Goal: Task Accomplishment & Management: Manage account settings

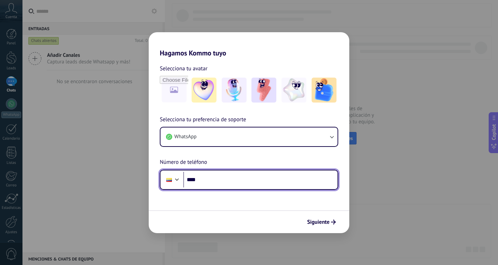
click at [250, 181] on input "****" at bounding box center [260, 180] width 154 height 16
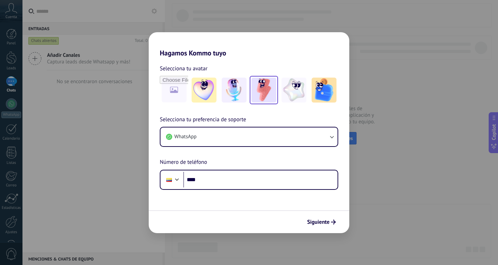
click at [253, 88] on img at bounding box center [264, 90] width 25 height 25
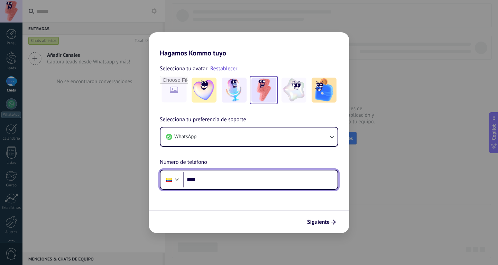
click at [229, 178] on input "****" at bounding box center [260, 180] width 154 height 16
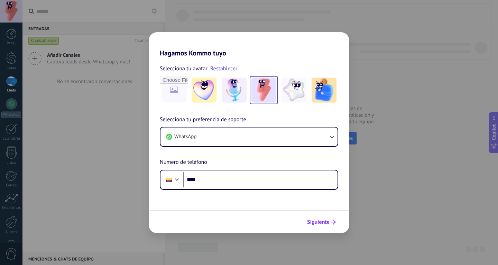
click at [331, 217] on button "Siguiente" at bounding box center [321, 222] width 35 height 12
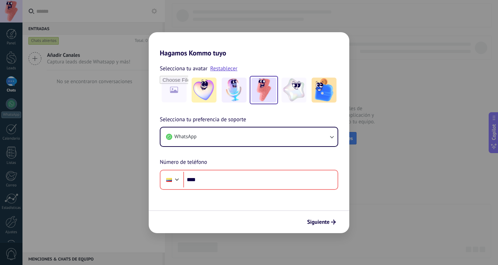
click at [344, 38] on h2 "Hagamos Kommo tuyo" at bounding box center [249, 44] width 201 height 25
click at [372, 33] on div "Hagamos Kommo tuyo Selecciona tu avatar Restablecer Selecciona tu preferencia d…" at bounding box center [249, 132] width 498 height 265
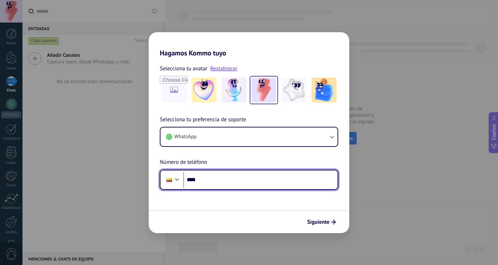
click at [222, 179] on input "****" at bounding box center [260, 180] width 154 height 16
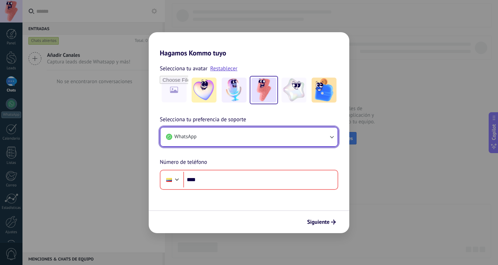
click at [214, 139] on button "WhatsApp" at bounding box center [249, 136] width 177 height 19
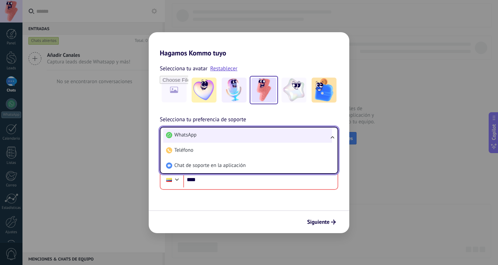
click at [214, 139] on li "WhatsApp" at bounding box center [247, 134] width 169 height 15
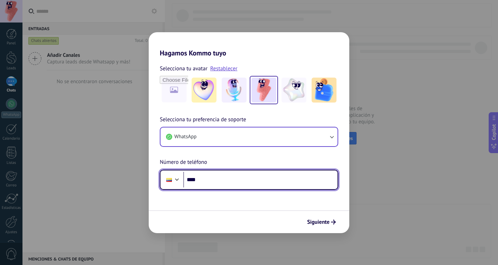
click at [226, 178] on input "****" at bounding box center [260, 180] width 154 height 16
type input "**********"
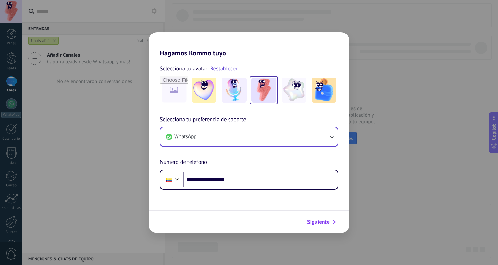
click at [329, 220] on span "Siguiente" at bounding box center [318, 221] width 23 height 5
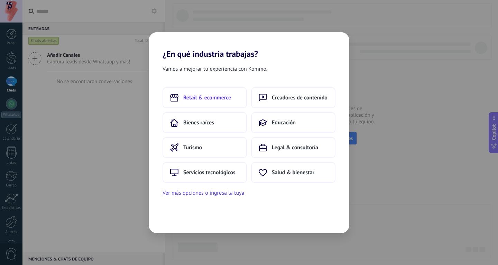
click at [219, 104] on button "Retail & ecommerce" at bounding box center [205, 97] width 84 height 21
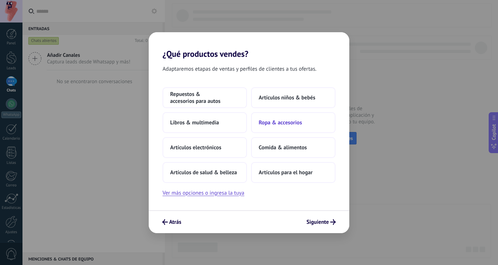
click at [289, 125] on span "Ropa & accesorios" at bounding box center [280, 122] width 43 height 7
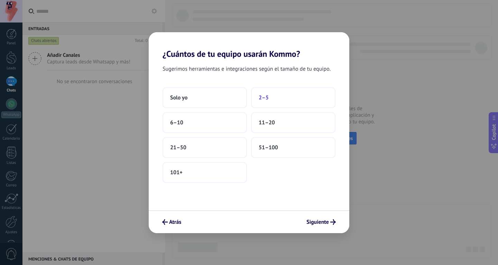
click at [281, 97] on button "2–5" at bounding box center [293, 97] width 84 height 21
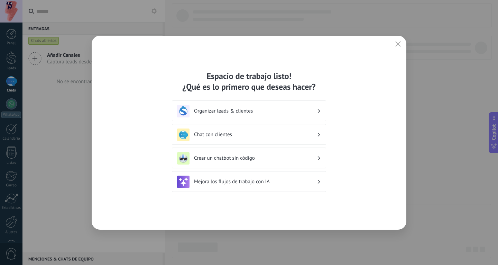
click at [287, 111] on h3 "Organizar leads & clientes" at bounding box center [255, 111] width 123 height 7
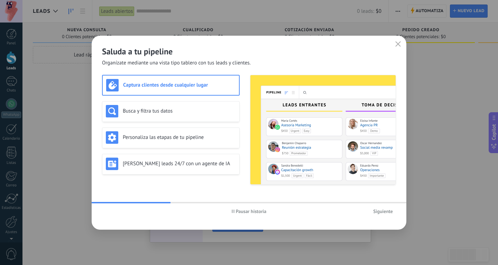
click at [378, 212] on span "Siguiente" at bounding box center [384, 211] width 20 height 5
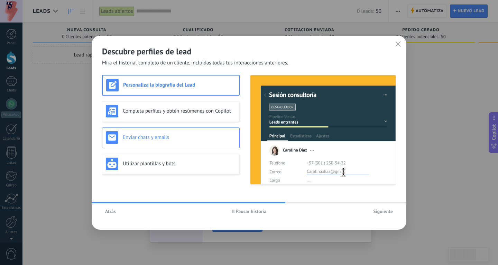
click at [178, 139] on h3 "Enviar chats y emails" at bounding box center [179, 137] width 113 height 7
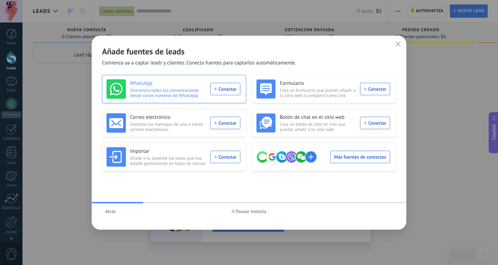
click at [235, 91] on div "WhatsApp Sincroniza todas tus conversaciones desde varios números de WhatsApp. …" at bounding box center [174, 88] width 134 height 19
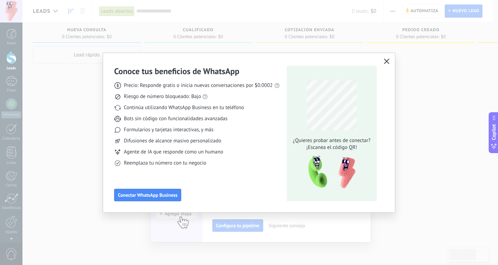
click at [390, 58] on button "button" at bounding box center [387, 62] width 9 height 10
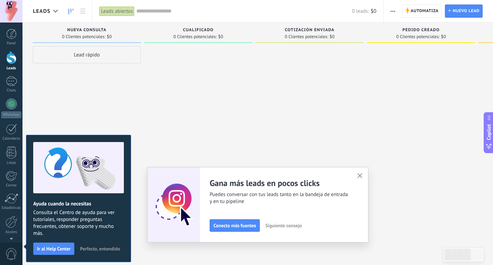
click at [363, 174] on icon "button" at bounding box center [360, 175] width 5 height 5
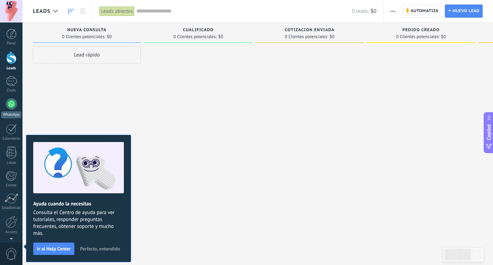
click at [11, 104] on div at bounding box center [11, 103] width 11 height 11
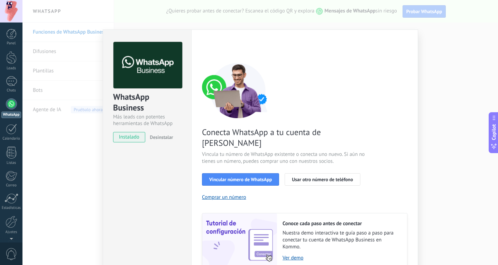
scroll to position [24, 0]
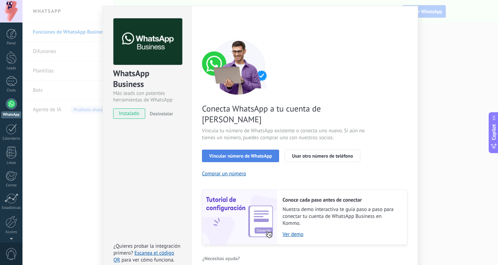
click at [265, 153] on span "Vincular número de WhatsApp" at bounding box center [240, 155] width 63 height 5
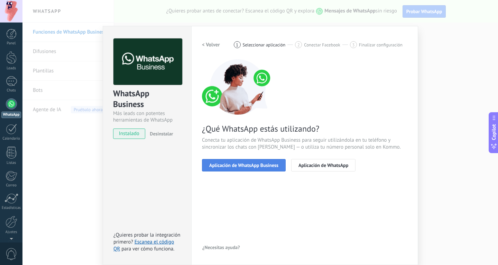
click at [266, 163] on span "Aplicación de WhatsApp Business" at bounding box center [243, 165] width 69 height 5
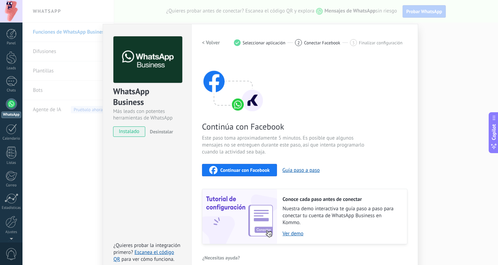
scroll to position [0, 0]
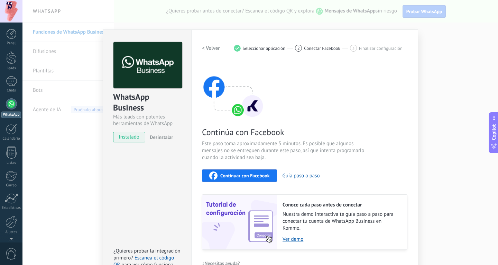
click at [309, 50] on span "Conectar Facebook" at bounding box center [322, 48] width 36 height 5
click at [453, 32] on div "WhatsApp Business Más leads con potentes herramientas de WhatsApp instalado Des…" at bounding box center [261, 132] width 476 height 265
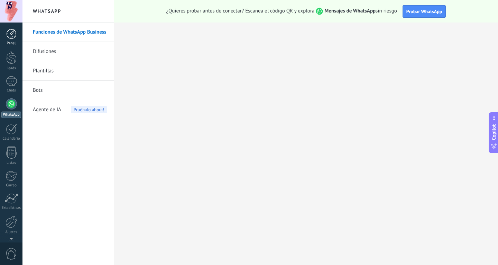
click at [16, 38] on div at bounding box center [11, 34] width 10 height 10
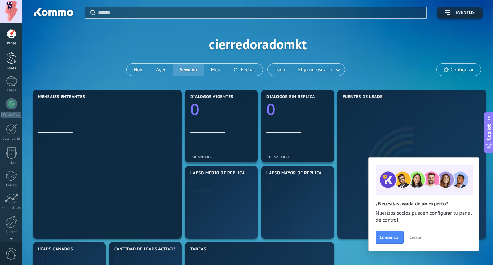
click at [5, 57] on link "Leads" at bounding box center [11, 60] width 23 height 19
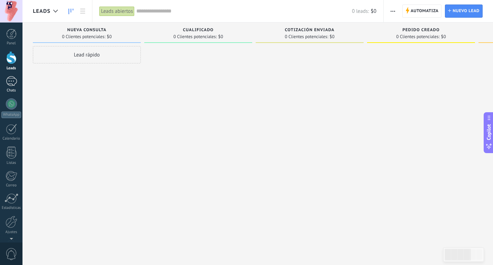
click at [15, 83] on div at bounding box center [11, 81] width 11 height 10
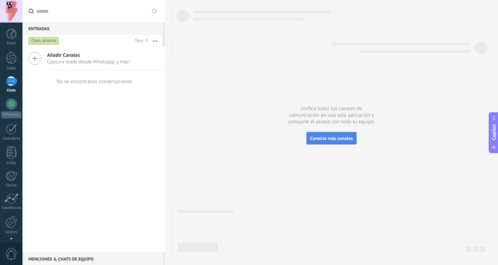
click at [332, 142] on button "Conecta más canales" at bounding box center [332, 138] width 50 height 12
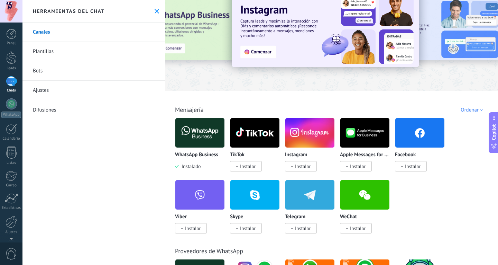
scroll to position [35, 0]
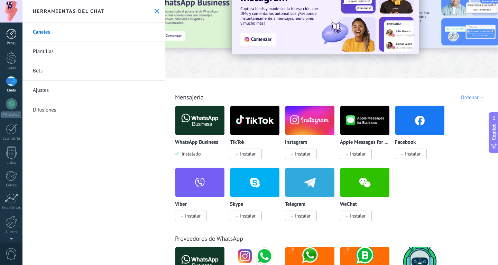
click at [7, 37] on div at bounding box center [11, 34] width 10 height 10
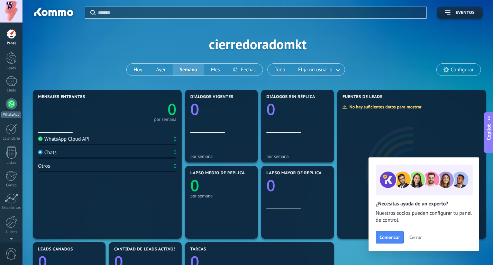
click at [14, 104] on div at bounding box center [11, 103] width 11 height 11
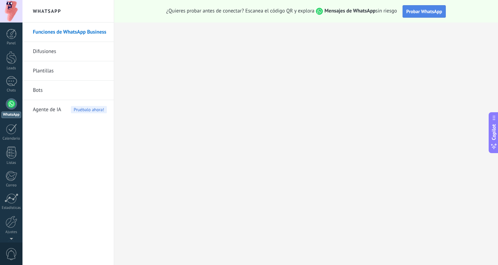
click at [426, 16] on button "Probar WhatsApp" at bounding box center [425, 11] width 44 height 12
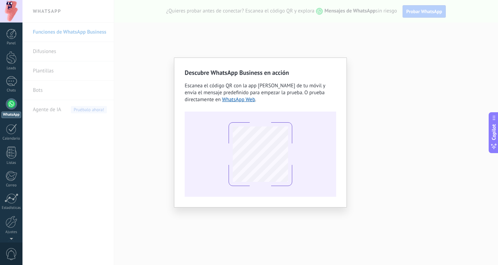
click at [373, 68] on div "Descubre WhatsApp Business en acción Escanea el código QR con la app [PERSON_NA…" at bounding box center [261, 132] width 476 height 265
